Goal: Task Accomplishment & Management: Manage account settings

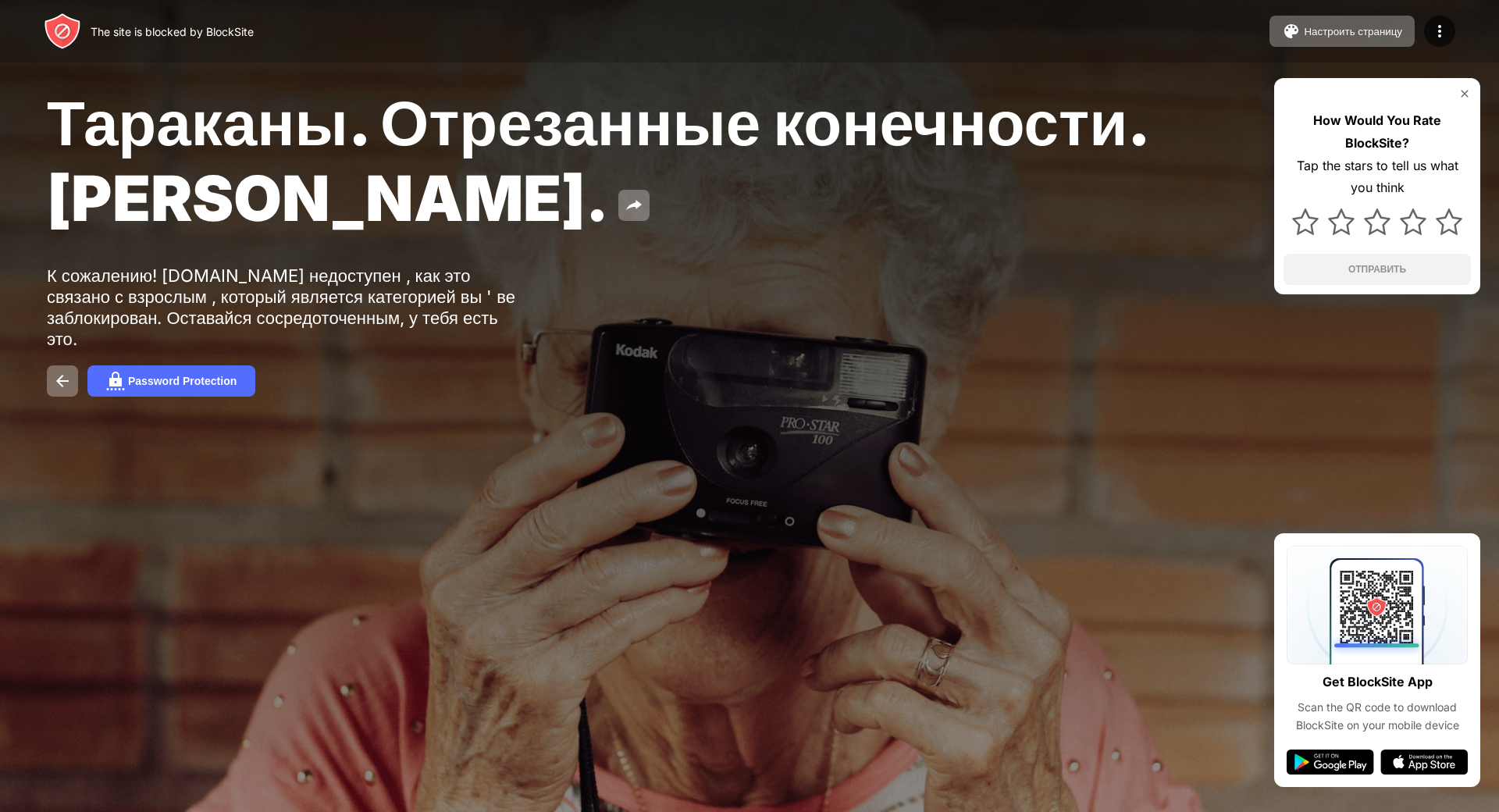
click at [967, 4] on div "The site is blocked by BlockSite Настроить страницу Изменить черный список Пере…" at bounding box center [750, 31] width 1499 height 63
click at [221, 379] on div "Password Protection" at bounding box center [181, 380] width 108 height 12
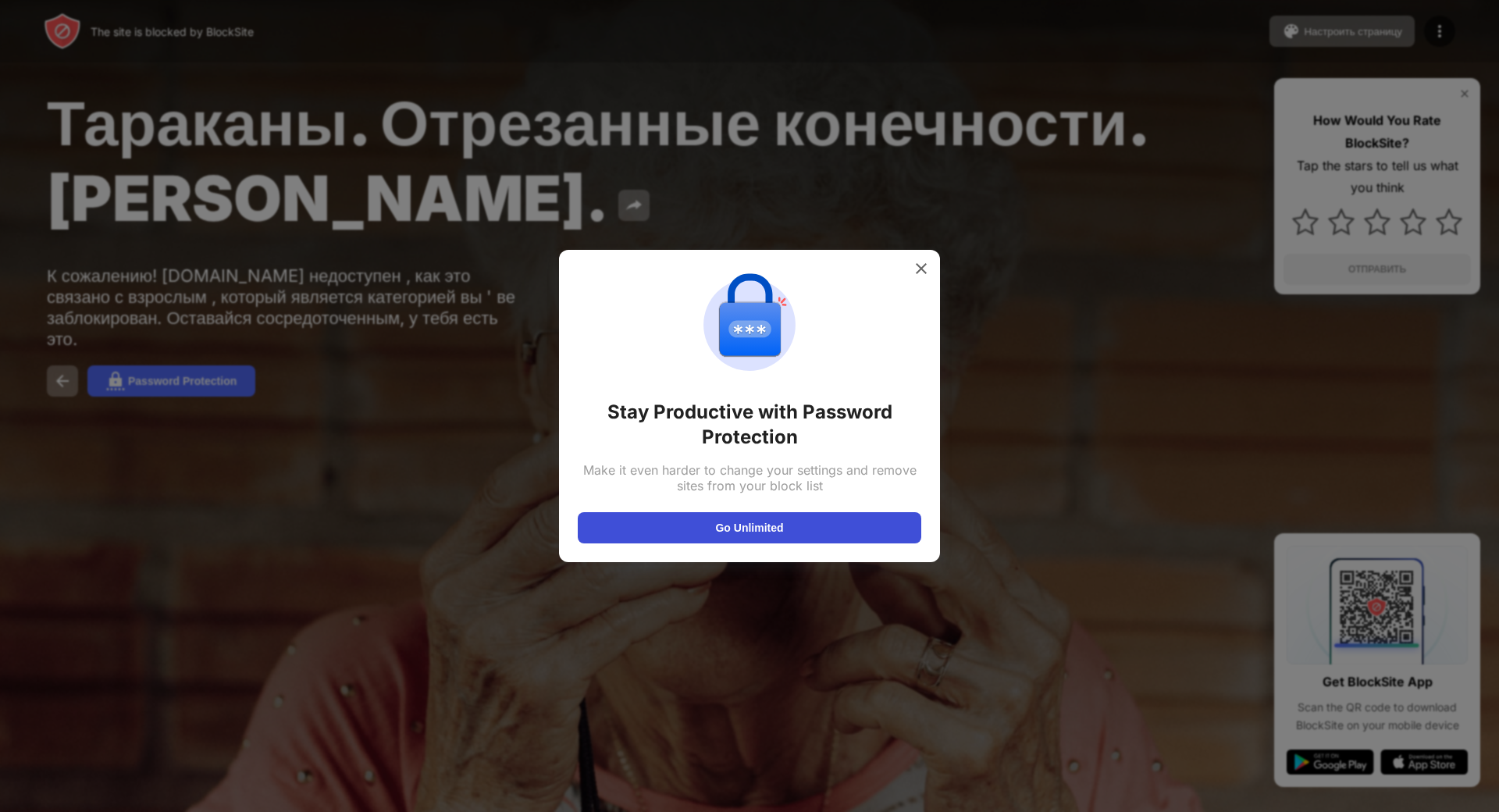
click at [783, 512] on button "Go Unlimited" at bounding box center [750, 527] width 343 height 31
